Goal: Information Seeking & Learning: Learn about a topic

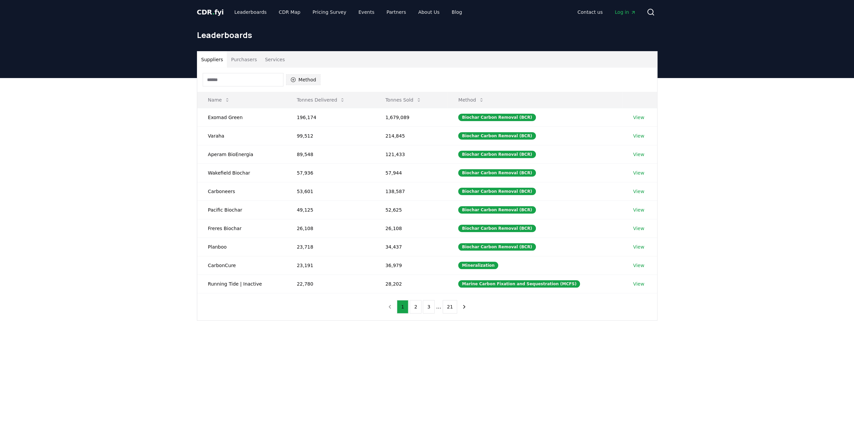
click at [301, 77] on button "Method" at bounding box center [303, 79] width 35 height 11
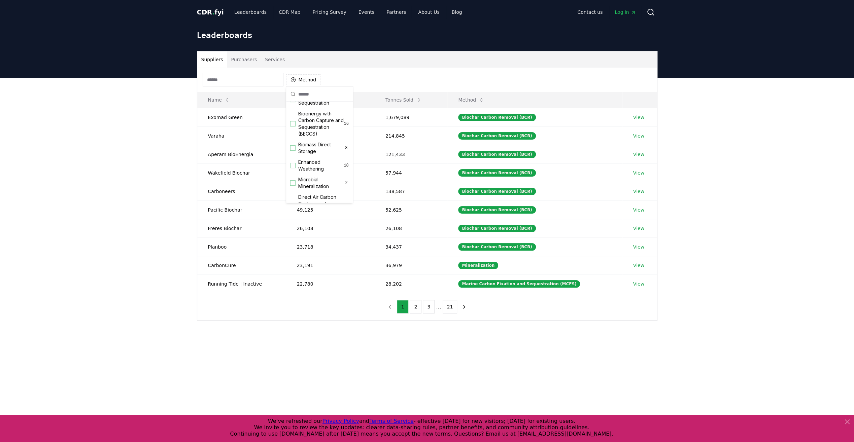
scroll to position [83, 0]
click at [305, 155] on span "Enhanced Weathering" at bounding box center [320, 153] width 45 height 13
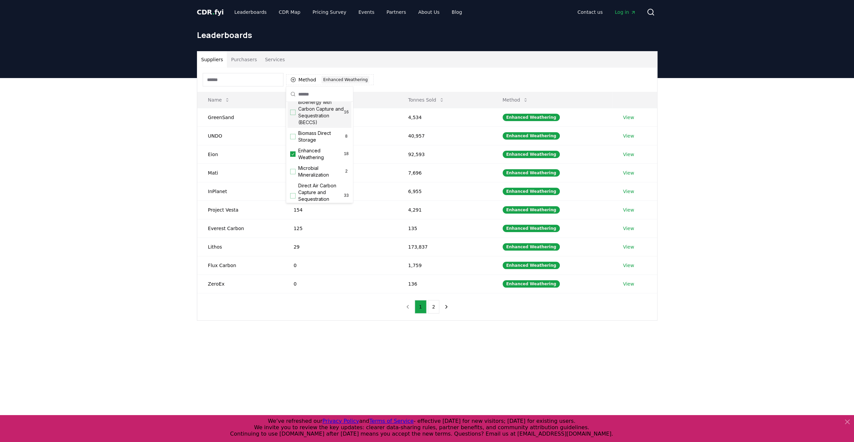
drag, startPoint x: 182, startPoint y: 162, endPoint x: 210, endPoint y: 154, distance: 29.0
click at [182, 162] on div "Suppliers Purchasers Services Method 1 Enhanced Weathering Name Tonnes Delivere…" at bounding box center [427, 212] width 854 height 269
click at [426, 98] on button "Tonnes Sold" at bounding box center [425, 99] width 47 height 13
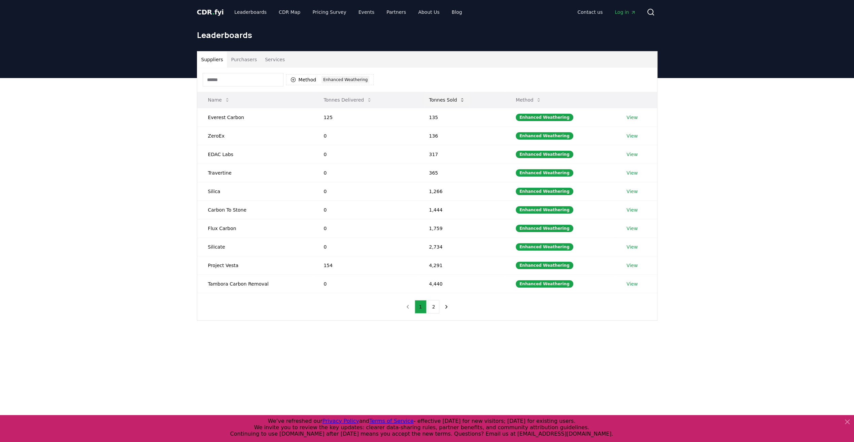
click at [426, 98] on button "Tonnes Sold" at bounding box center [446, 99] width 47 height 13
click at [633, 226] on link "View" at bounding box center [631, 228] width 11 height 7
